Goal: Information Seeking & Learning: Find specific fact

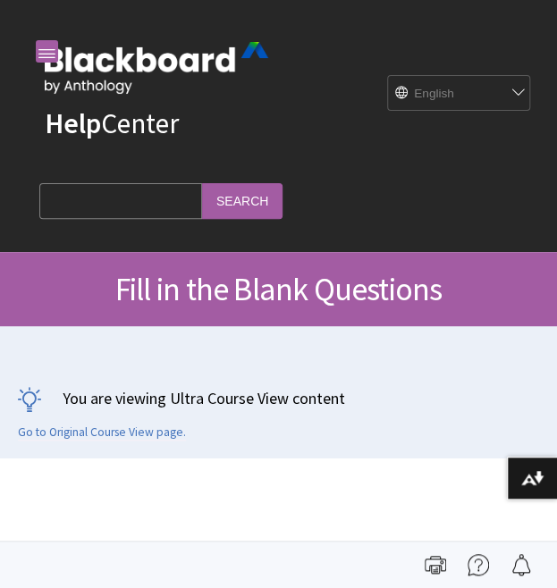
scroll to position [2507, 0]
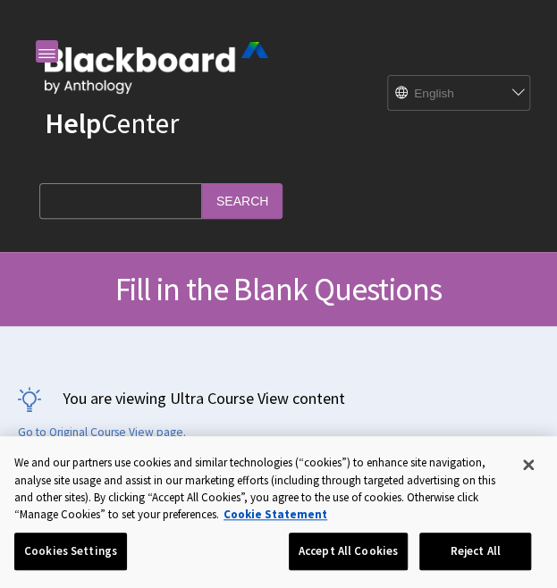
drag, startPoint x: 0, startPoint y: 0, endPoint x: 120, endPoint y: 203, distance: 235.6
click at [120, 203] on input "Search Query" at bounding box center [120, 200] width 163 height 35
paste input "In the tragic play [PERSON_NAME], the protagonist undergoes many changes. These…"
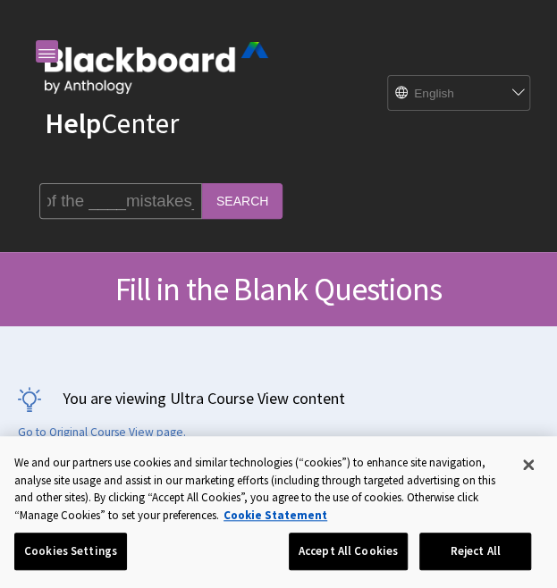
type input "In the tragic play [PERSON_NAME], the protagonist undergoes many changes. These…"
click at [242, 193] on input "Search" at bounding box center [242, 200] width 80 height 35
click at [524, 465] on button "Close" at bounding box center [528, 464] width 39 height 39
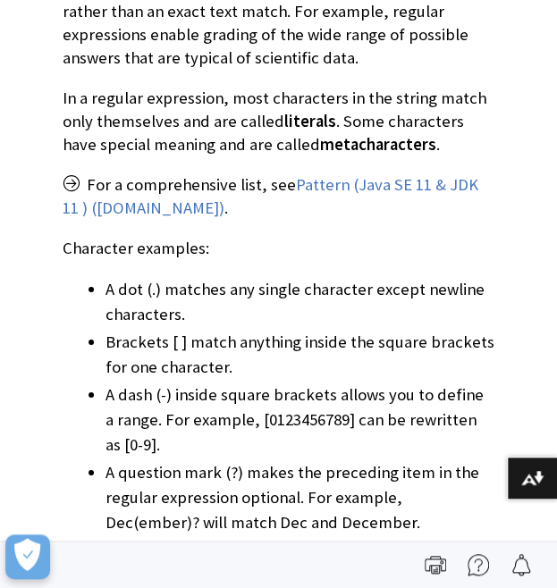
scroll to position [4720, 0]
